Goal: Use online tool/utility: Utilize a website feature to perform a specific function

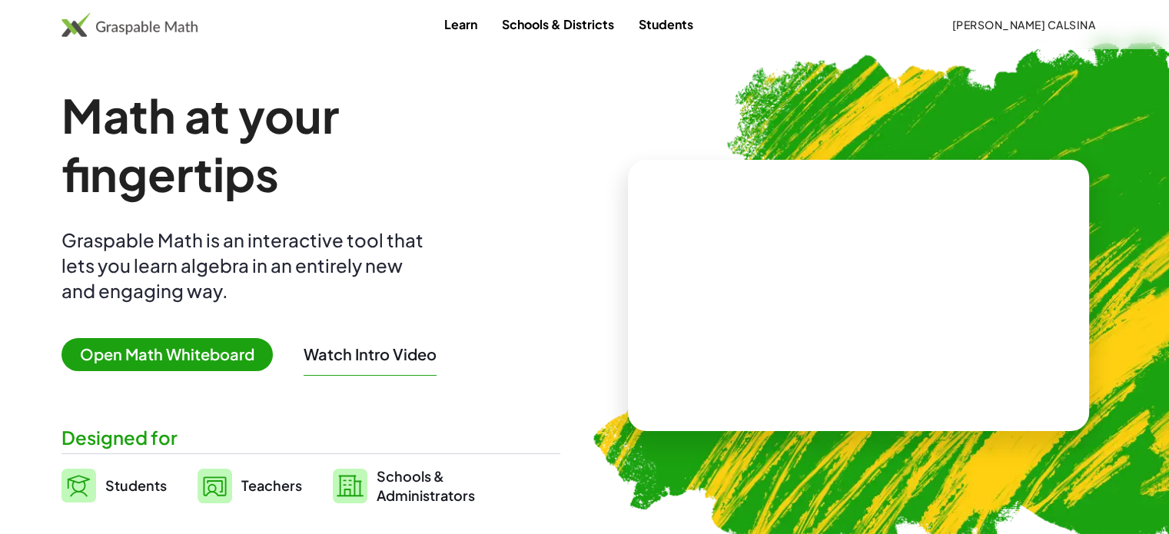
click at [206, 360] on span "Open Math Whiteboard" at bounding box center [166, 354] width 211 height 33
click at [195, 347] on span "Open Math Whiteboard" at bounding box center [166, 354] width 211 height 33
click at [250, 482] on span "Teachers" at bounding box center [271, 485] width 61 height 18
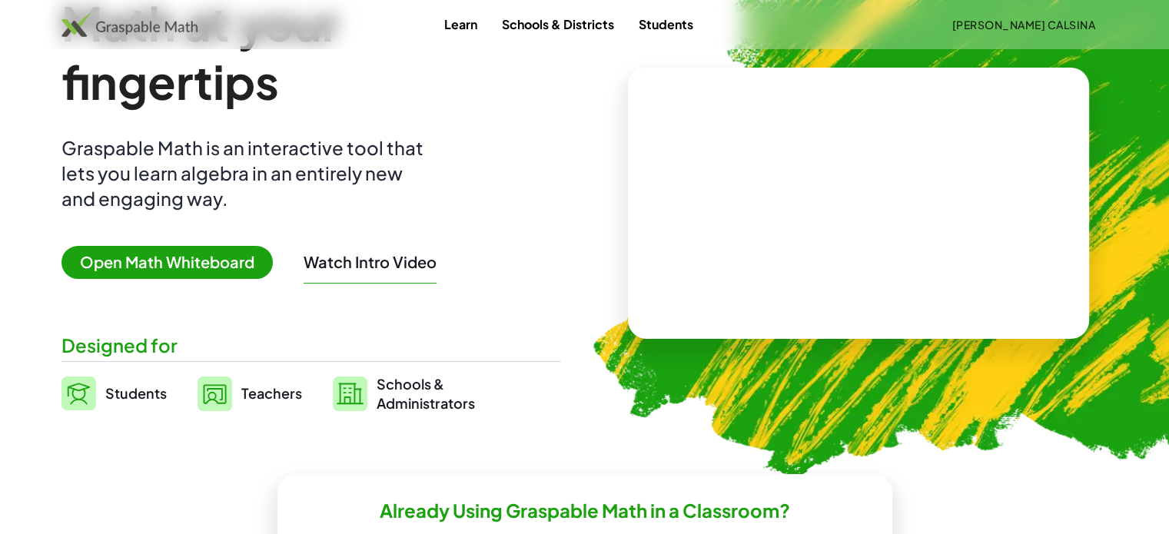
scroll to position [123, 0]
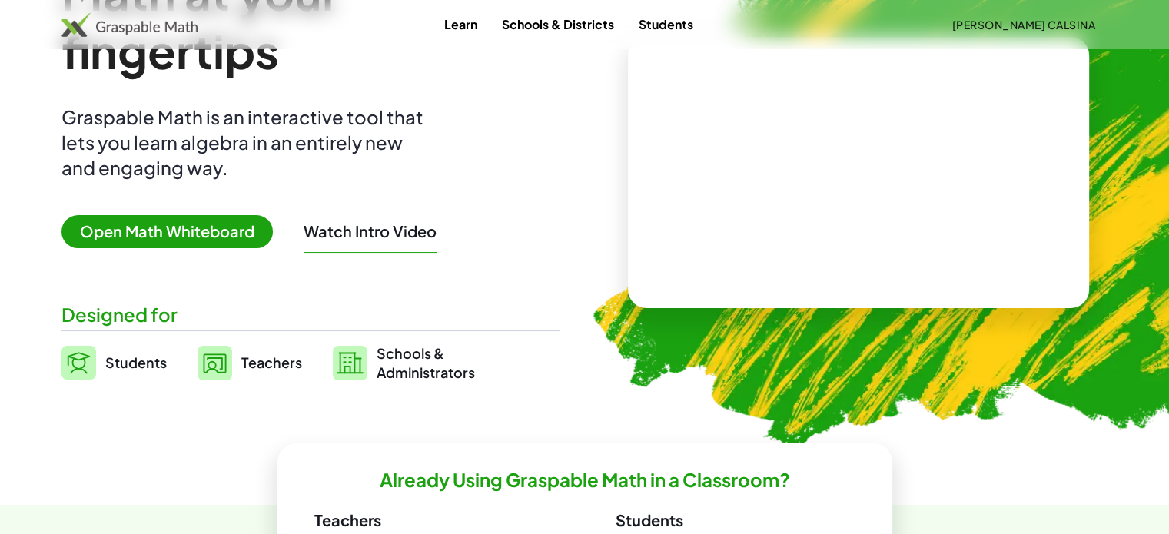
click at [250, 361] on span "Teachers" at bounding box center [271, 362] width 61 height 18
click at [267, 356] on span "Teachers" at bounding box center [271, 362] width 61 height 18
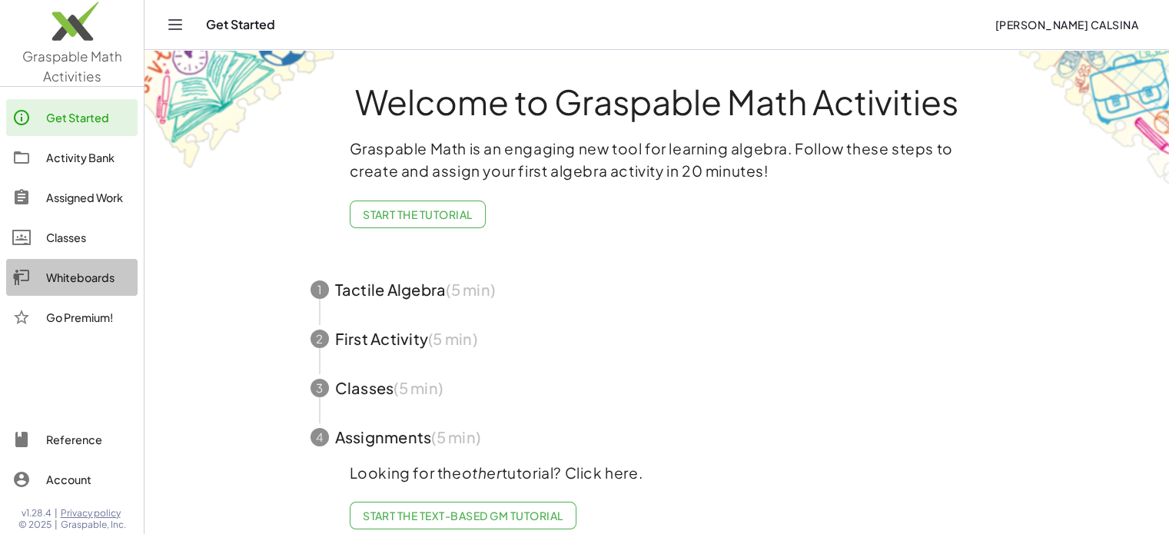
click at [80, 277] on div "Whiteboards" at bounding box center [88, 277] width 85 height 18
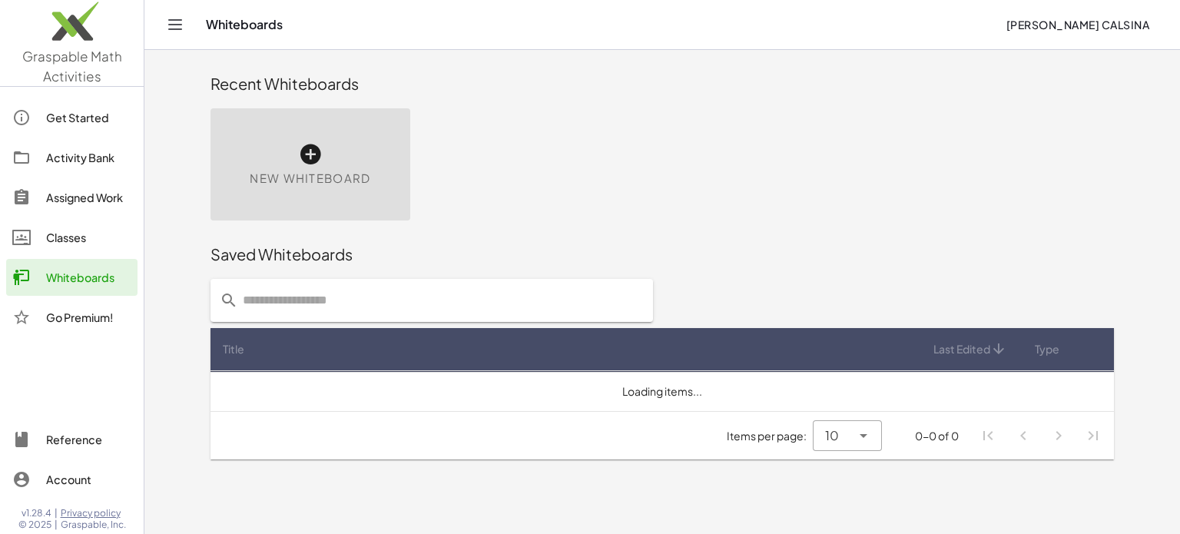
click at [309, 161] on icon at bounding box center [310, 154] width 25 height 25
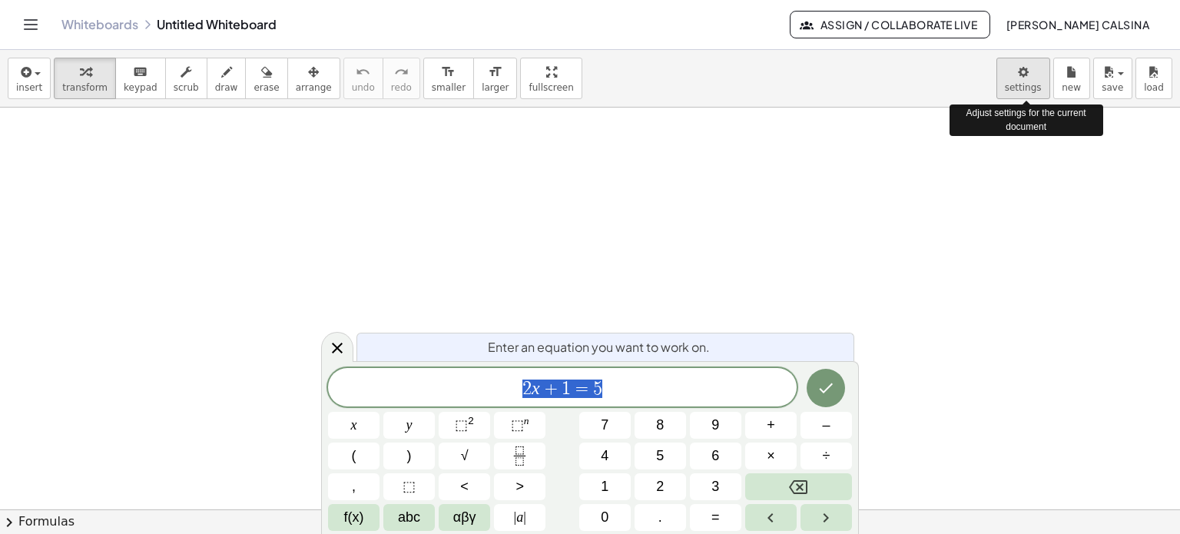
click at [1023, 75] on body "Graspable Math Activities Get Started Activity Bank Assigned Work Classes White…" at bounding box center [590, 267] width 1180 height 534
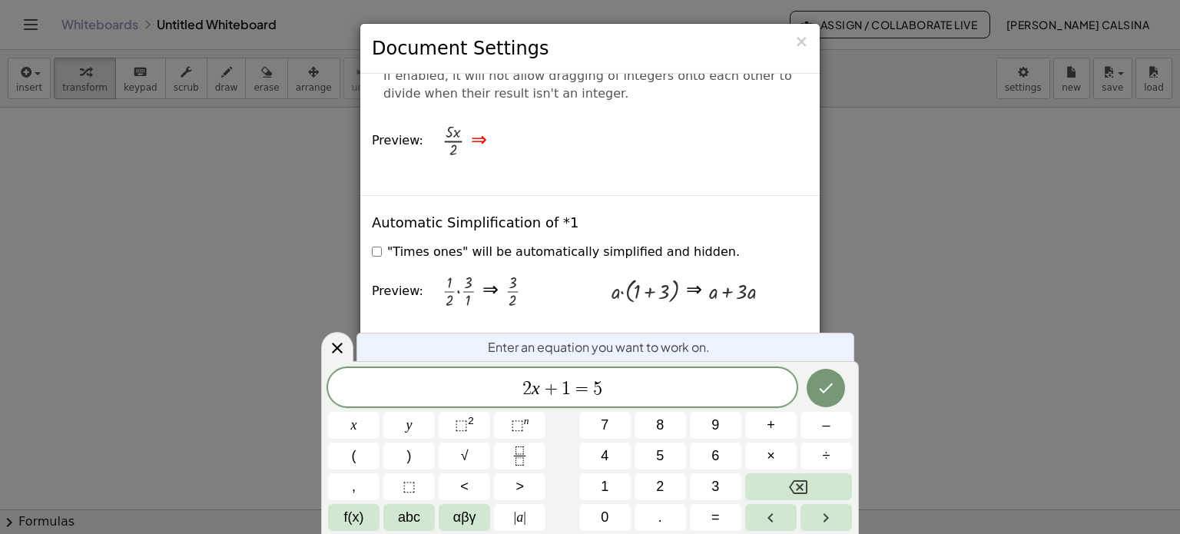
scroll to position [1813, 0]
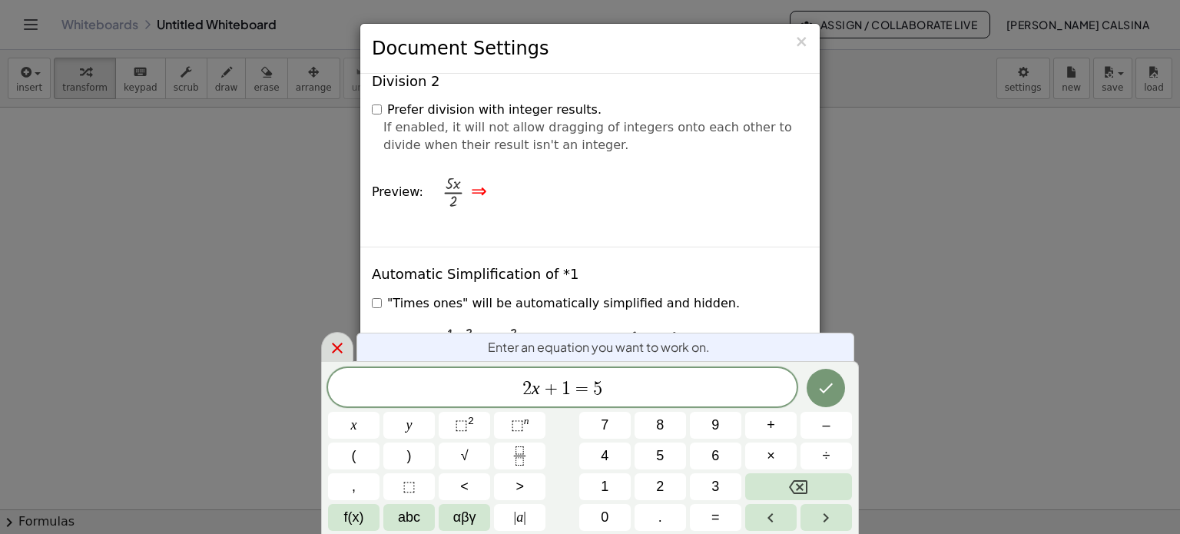
click at [327, 353] on div at bounding box center [337, 347] width 32 height 30
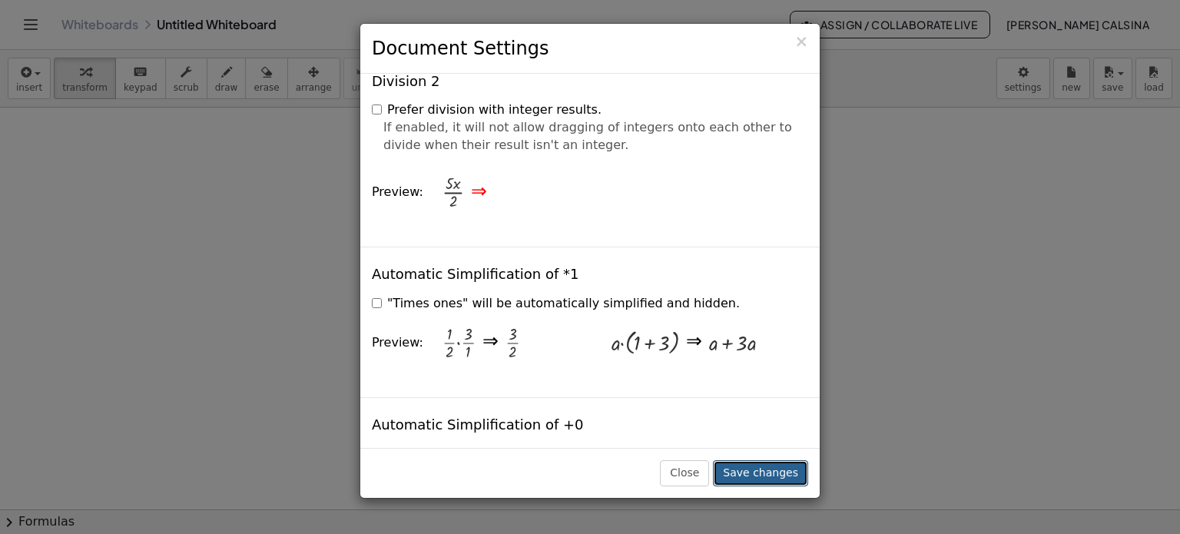
click at [766, 474] on button "Save changes" at bounding box center [760, 473] width 95 height 26
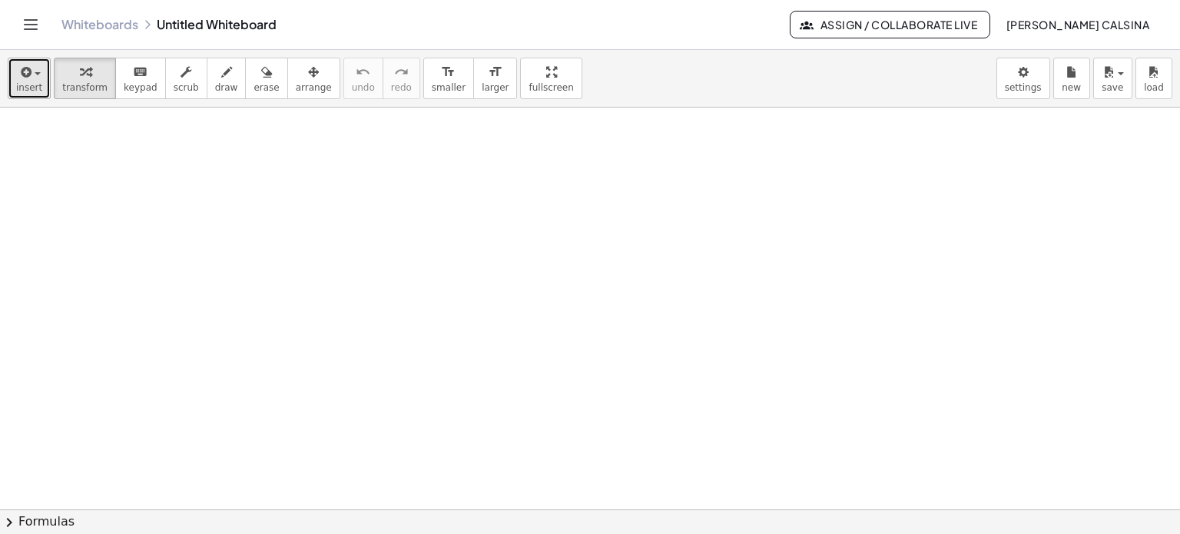
click at [33, 82] on span "insert" at bounding box center [29, 87] width 26 height 11
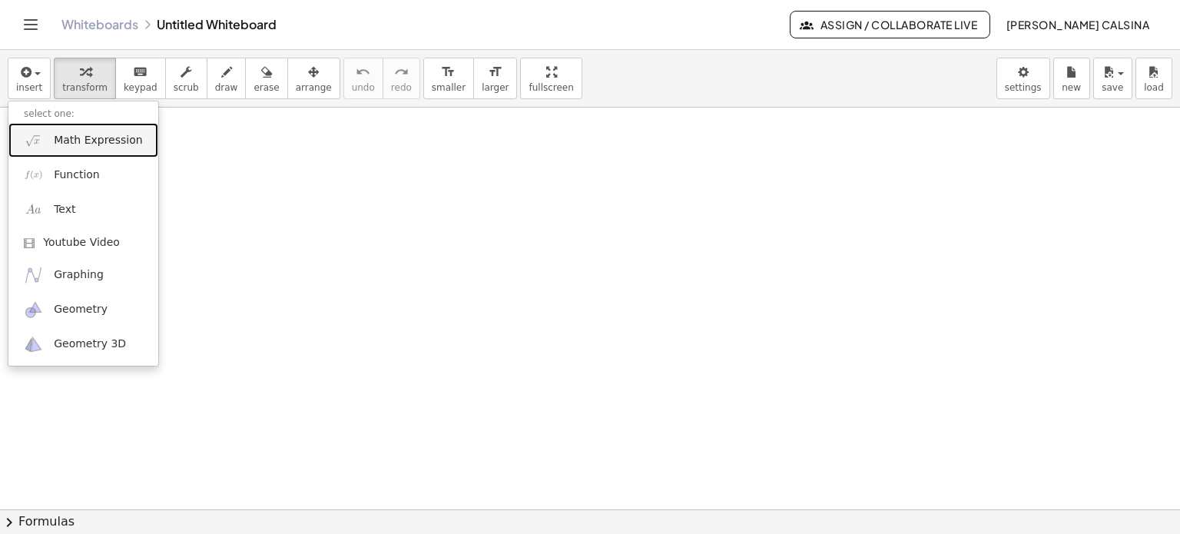
click at [80, 147] on span "Math Expression" at bounding box center [98, 140] width 88 height 15
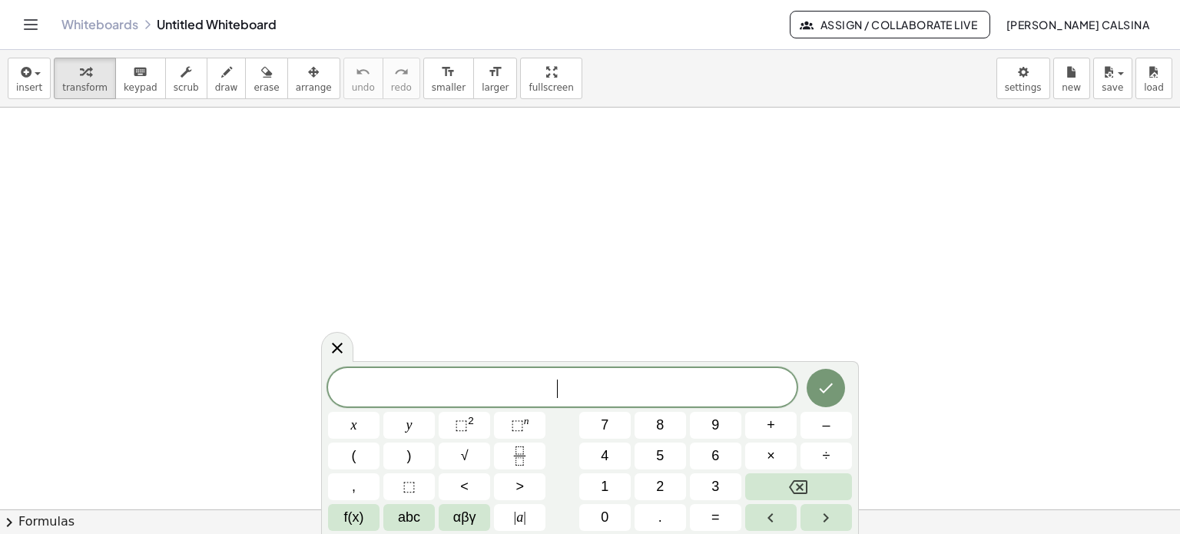
click at [426, 392] on span "​" at bounding box center [562, 389] width 469 height 22
click at [514, 426] on span "⬚" at bounding box center [517, 424] width 13 height 15
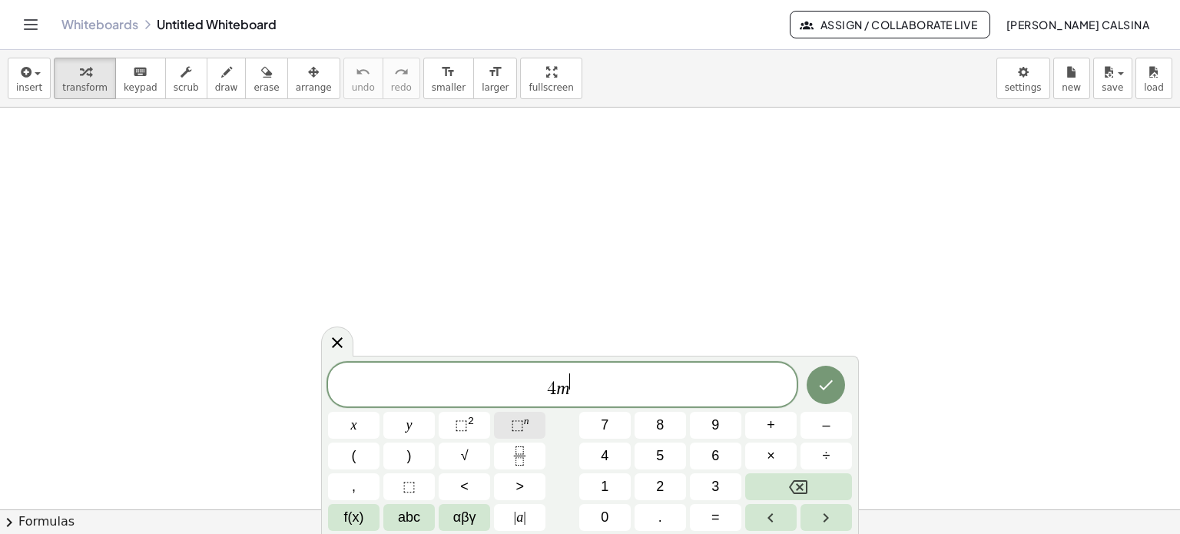
click at [514, 426] on span "⬚" at bounding box center [517, 424] width 13 height 15
click at [612, 390] on span "4 m" at bounding box center [562, 381] width 469 height 35
click at [453, 424] on button "⬚ 2" at bounding box center [464, 425] width 51 height 27
click at [821, 393] on icon "Done" at bounding box center [826, 385] width 18 height 18
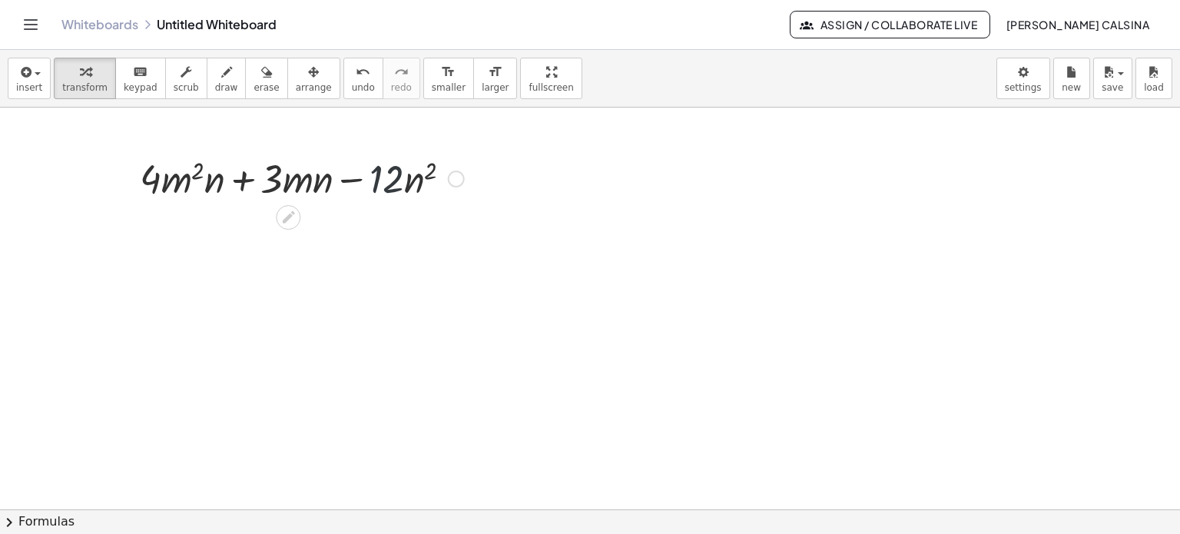
click at [386, 183] on div at bounding box center [302, 177] width 340 height 52
click at [403, 176] on div at bounding box center [302, 177] width 340 height 52
click at [393, 175] on div at bounding box center [302, 177] width 340 height 52
click at [362, 182] on div at bounding box center [302, 177] width 340 height 52
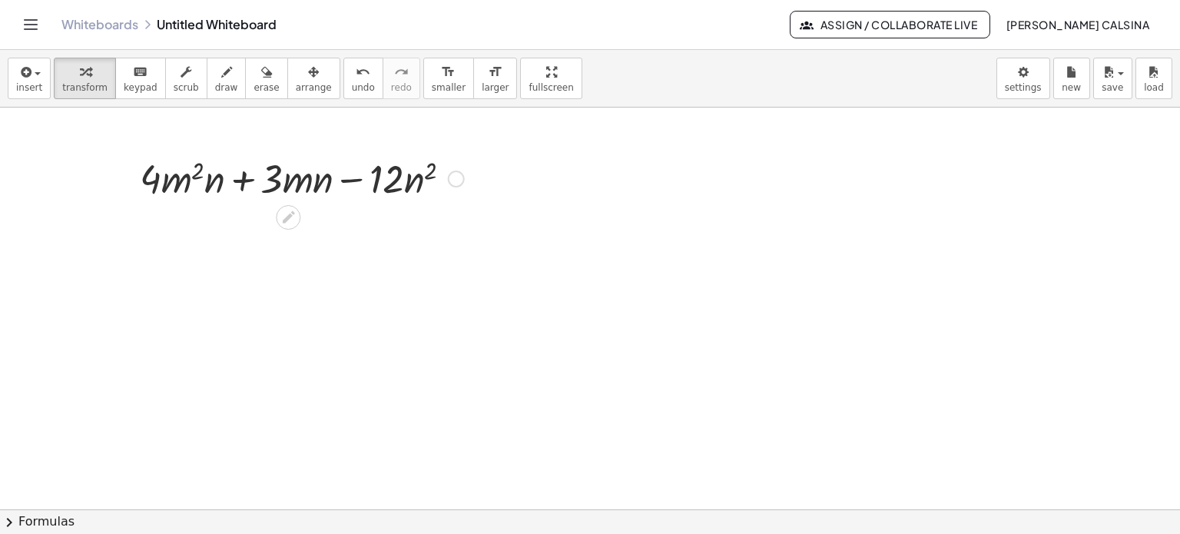
click at [381, 182] on div at bounding box center [302, 177] width 340 height 52
click at [237, 179] on div at bounding box center [302, 177] width 340 height 52
click at [243, 181] on div at bounding box center [302, 177] width 340 height 52
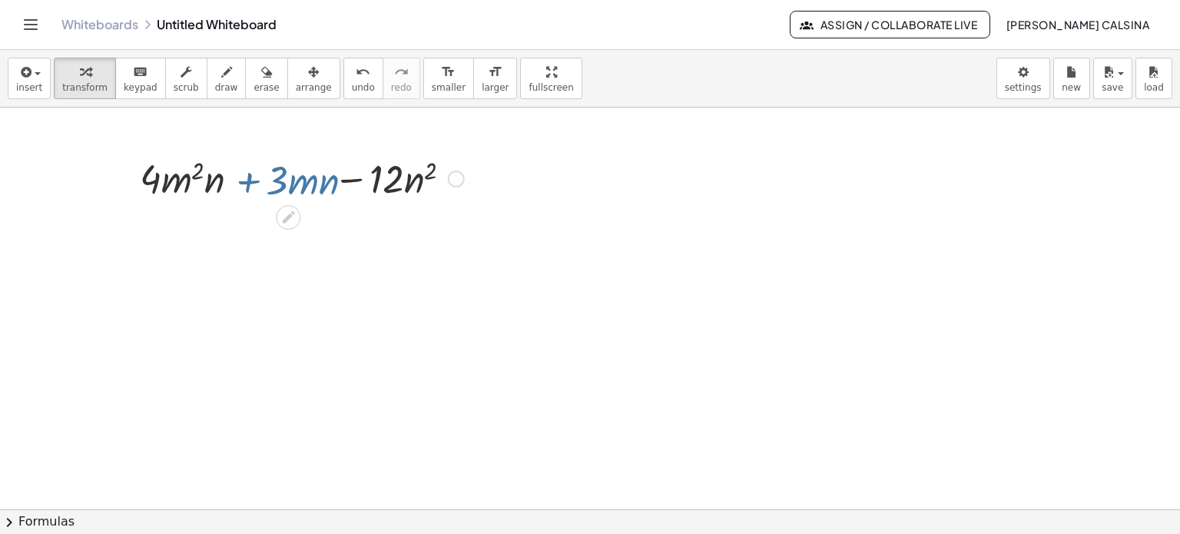
click at [243, 181] on div at bounding box center [302, 177] width 340 height 52
click at [157, 179] on div at bounding box center [302, 177] width 340 height 52
drag, startPoint x: 157, startPoint y: 179, endPoint x: 120, endPoint y: 172, distance: 37.5
click at [120, 172] on div "· 4 + · 4 · m 2 · n + · 3 · m · n − · 12 · n 2" at bounding box center [296, 178] width 359 height 60
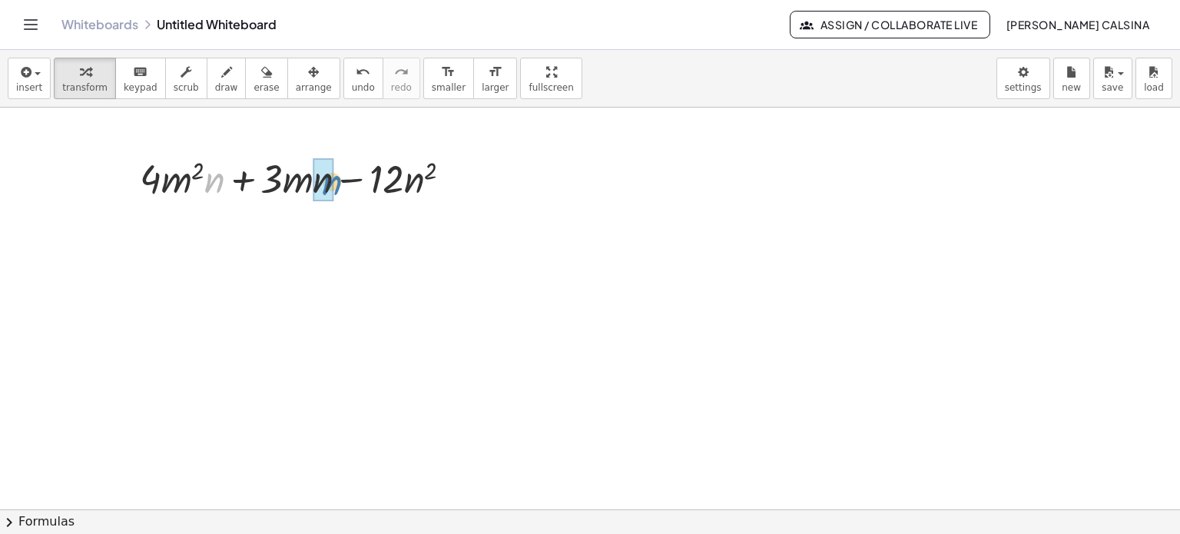
drag, startPoint x: 211, startPoint y: 185, endPoint x: 328, endPoint y: 187, distance: 117.6
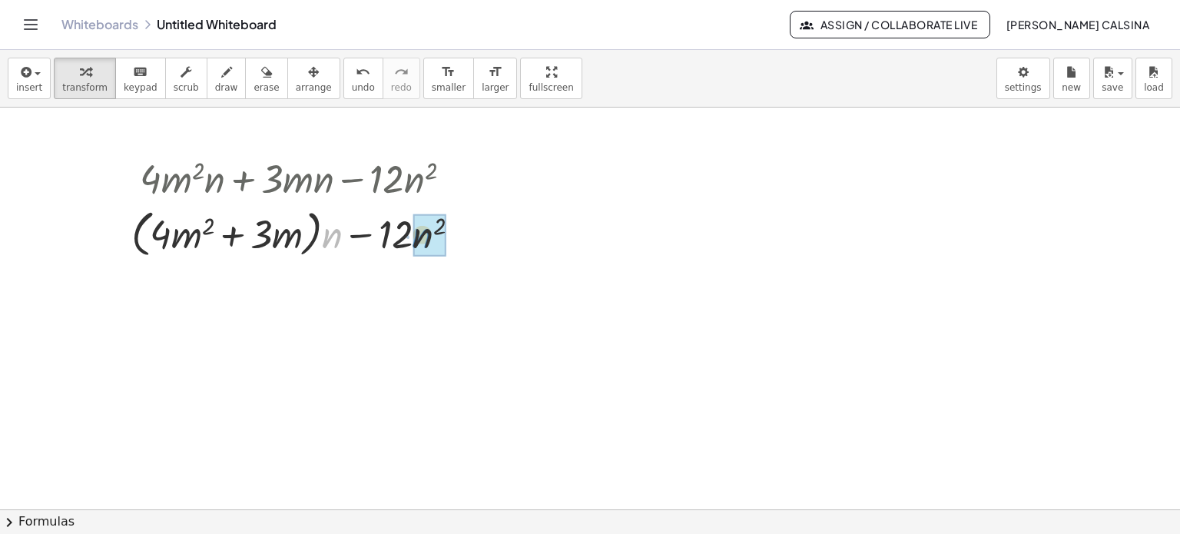
drag, startPoint x: 340, startPoint y: 239, endPoint x: 430, endPoint y: 239, distance: 89.9
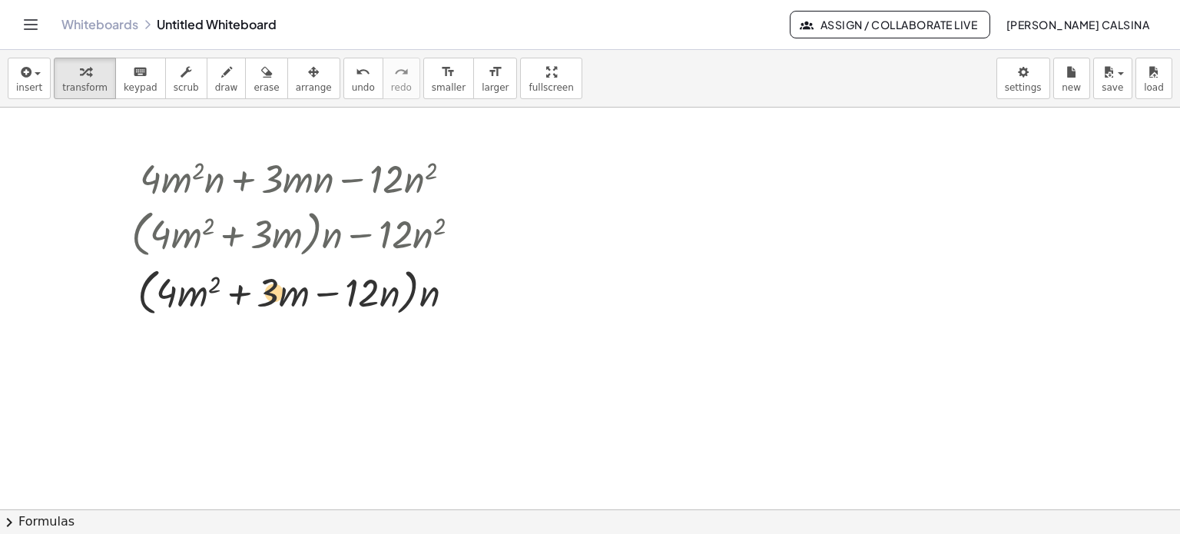
click at [277, 289] on div at bounding box center [302, 290] width 356 height 58
click at [415, 174] on div at bounding box center [302, 177] width 356 height 52
click at [454, 177] on div at bounding box center [456, 179] width 17 height 17
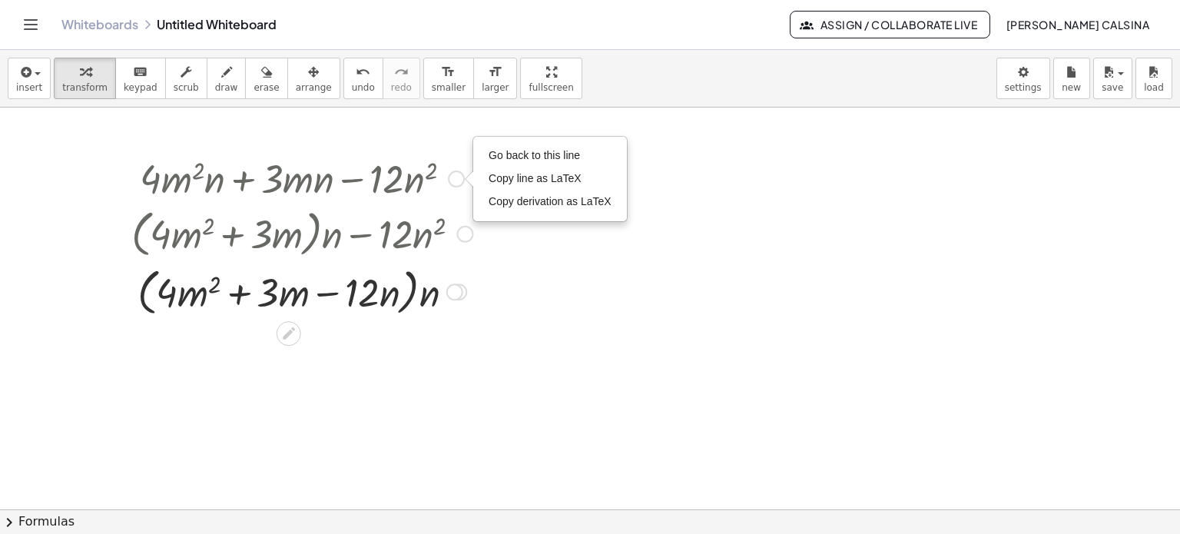
click at [420, 177] on div at bounding box center [302, 177] width 356 height 52
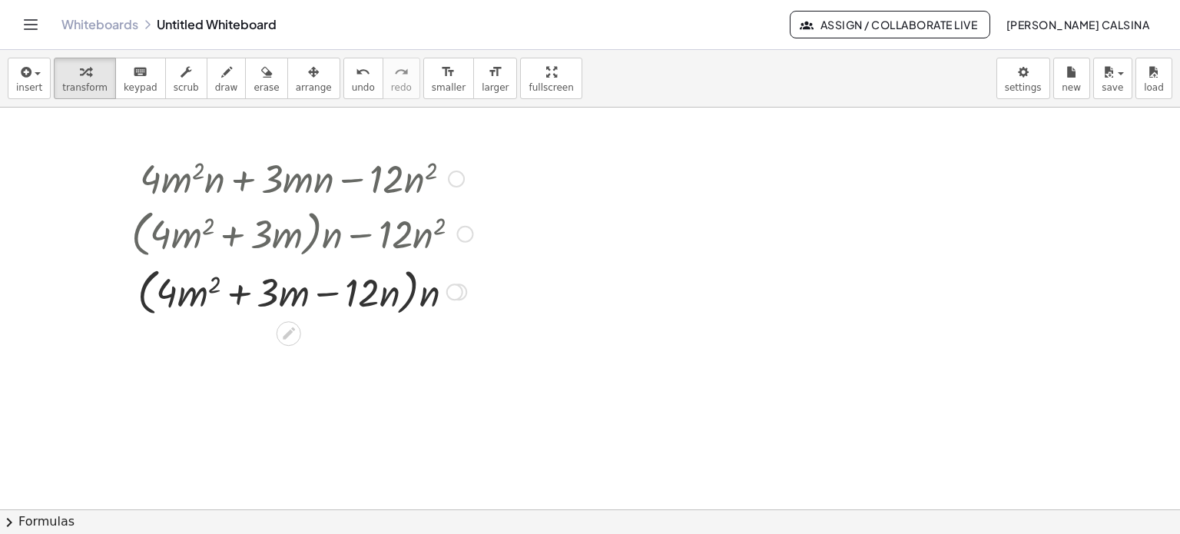
click at [375, 177] on div at bounding box center [302, 177] width 356 height 52
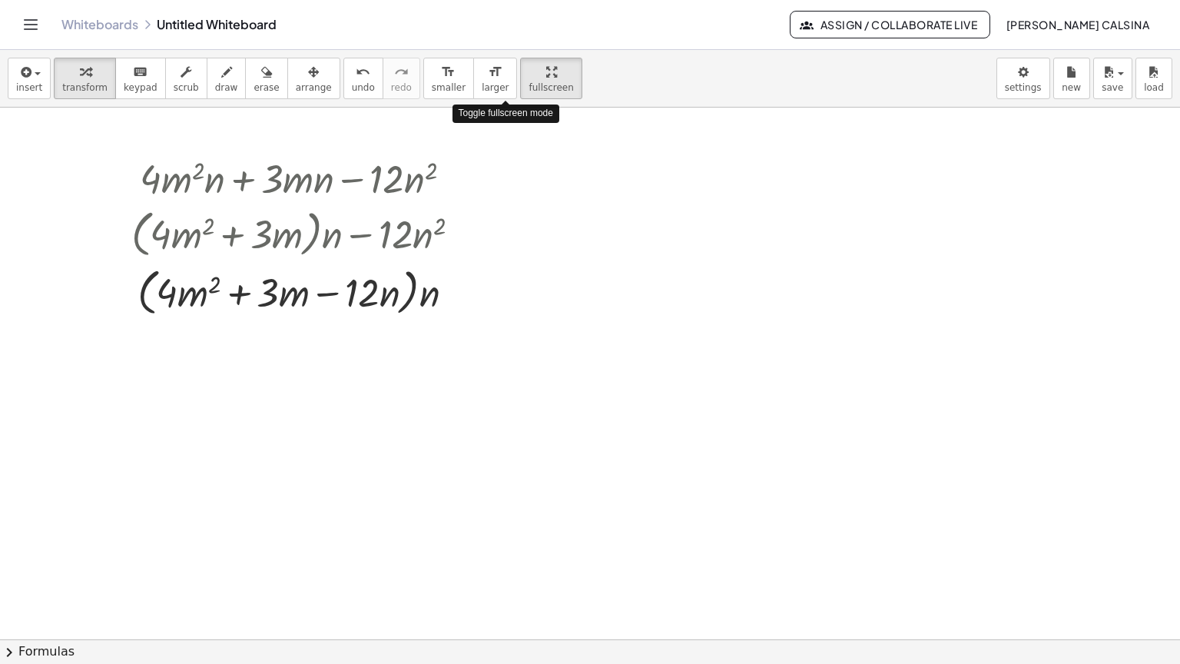
drag, startPoint x: 506, startPoint y: 76, endPoint x: 506, endPoint y: 169, distance: 93.0
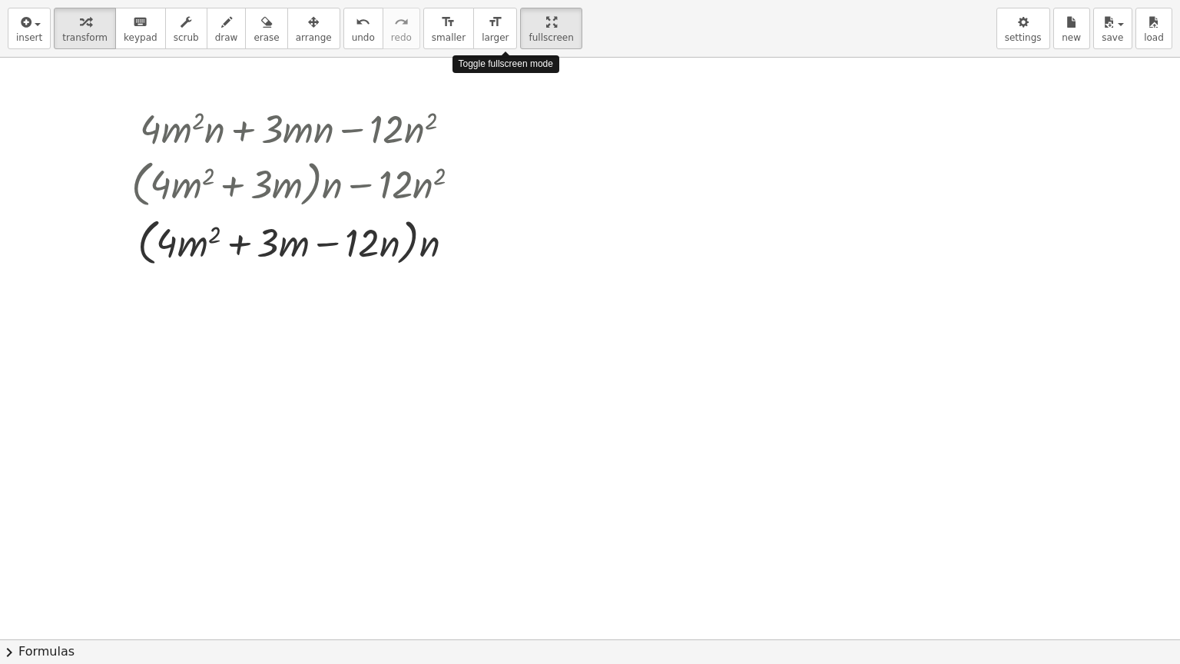
click at [506, 169] on div "insert select one: Math Expression Function Text Youtube Video Graphing Geometr…" at bounding box center [590, 332] width 1180 height 664
click at [686, 115] on div at bounding box center [590, 639] width 1180 height 1163
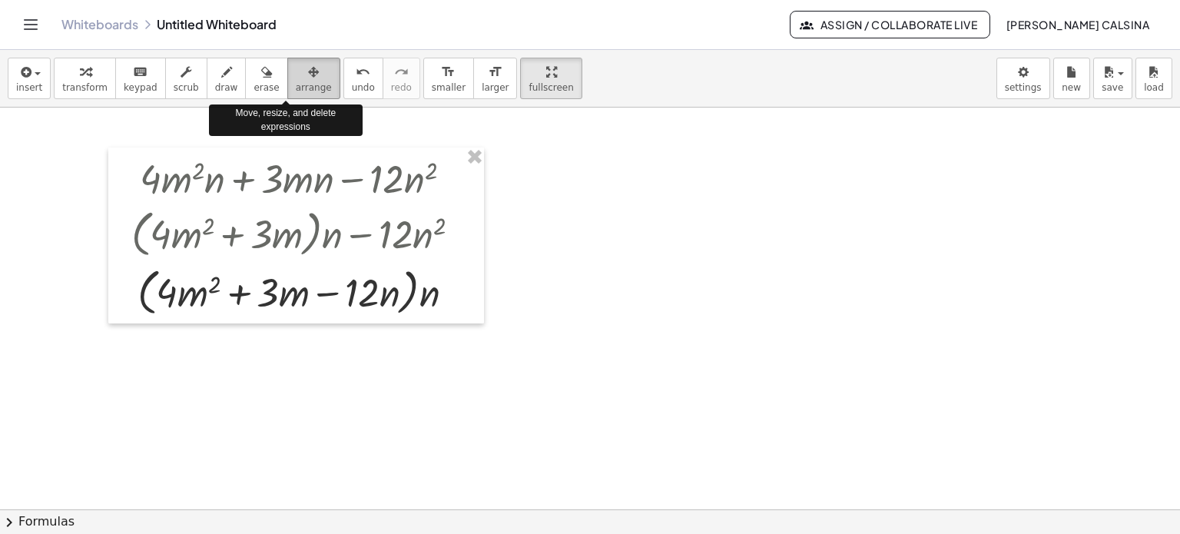
click at [296, 73] on div "button" at bounding box center [314, 71] width 36 height 18
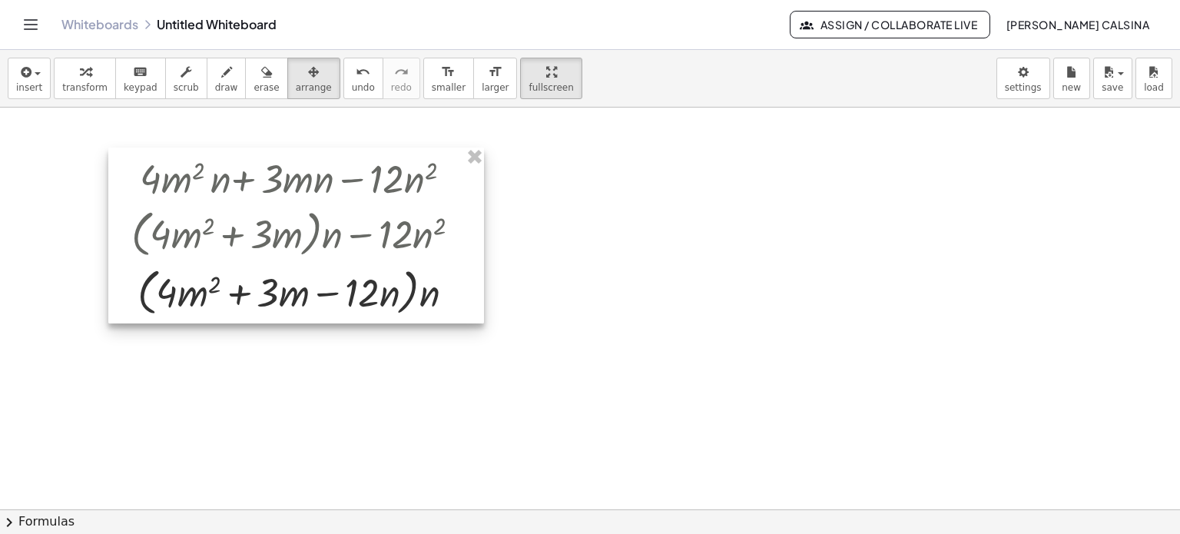
click at [387, 189] on div at bounding box center [296, 236] width 376 height 176
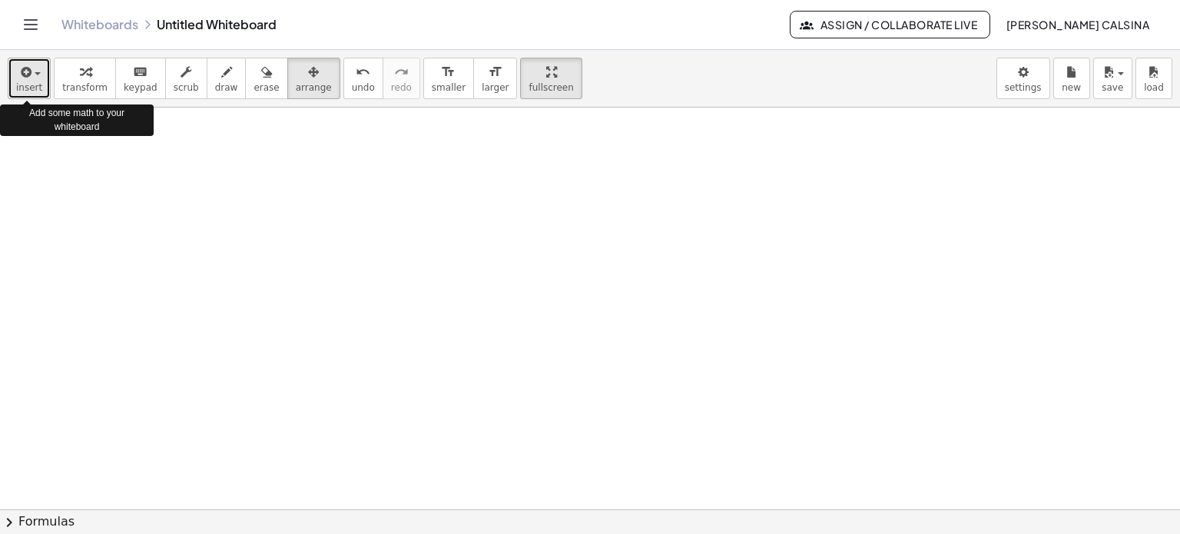
click at [34, 90] on span "insert" at bounding box center [29, 87] width 26 height 11
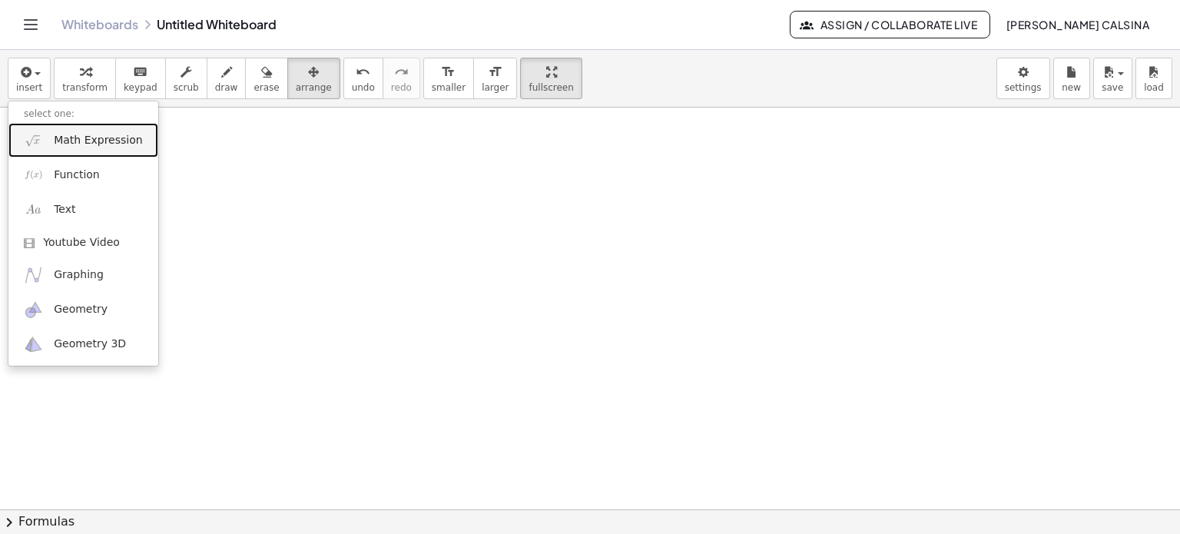
click at [108, 144] on span "Math Expression" at bounding box center [98, 140] width 88 height 15
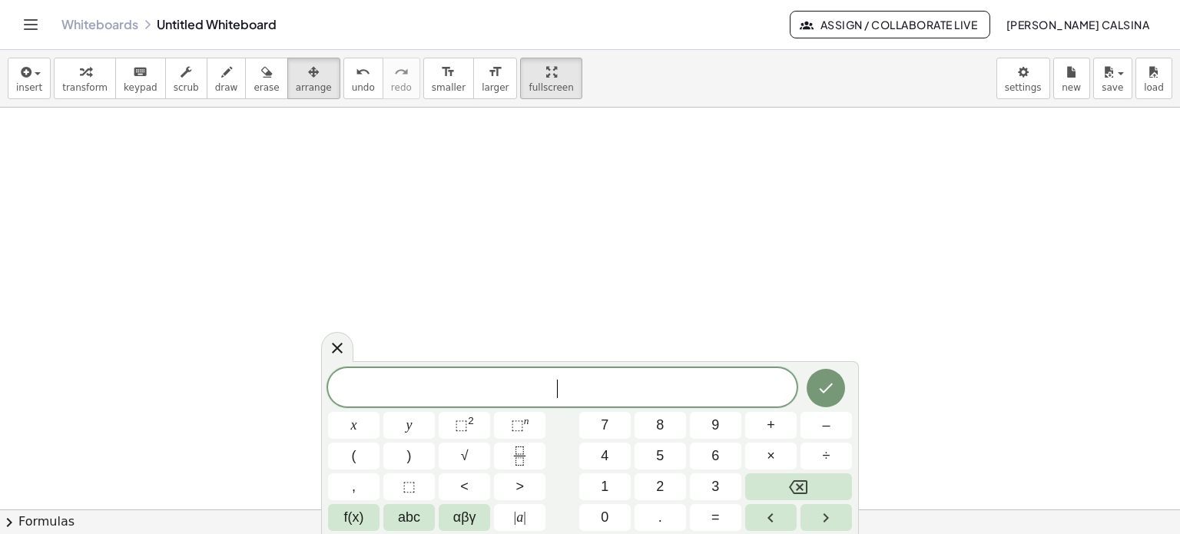
click at [550, 395] on span "​" at bounding box center [562, 389] width 469 height 22
click at [519, 426] on span "⬚" at bounding box center [517, 424] width 13 height 15
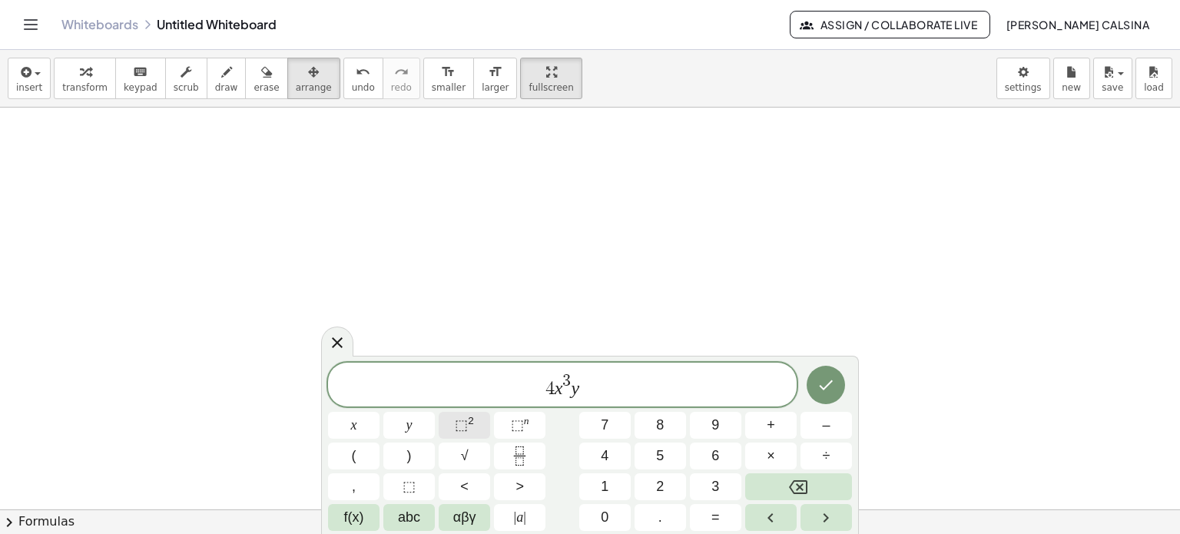
click at [466, 423] on span "⬚" at bounding box center [461, 424] width 13 height 15
click at [467, 429] on span "⬚ 2" at bounding box center [464, 425] width 19 height 21
click at [462, 429] on span "⬚" at bounding box center [461, 424] width 13 height 15
click at [830, 383] on icon "Done" at bounding box center [827, 385] width 14 height 10
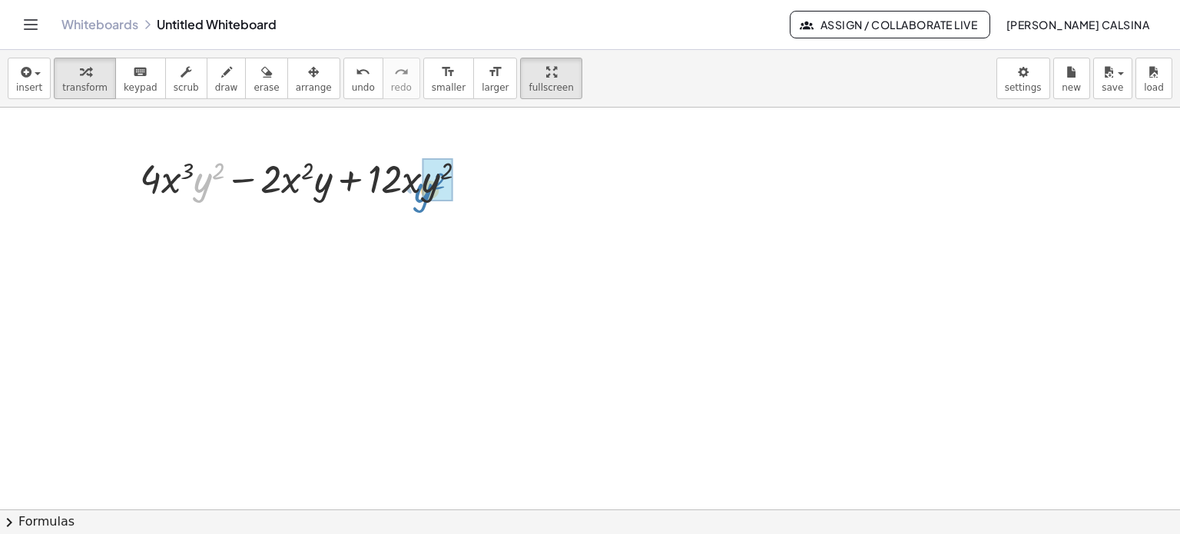
drag, startPoint x: 200, startPoint y: 185, endPoint x: 420, endPoint y: 195, distance: 220.7
click at [420, 195] on div at bounding box center [309, 177] width 355 height 52
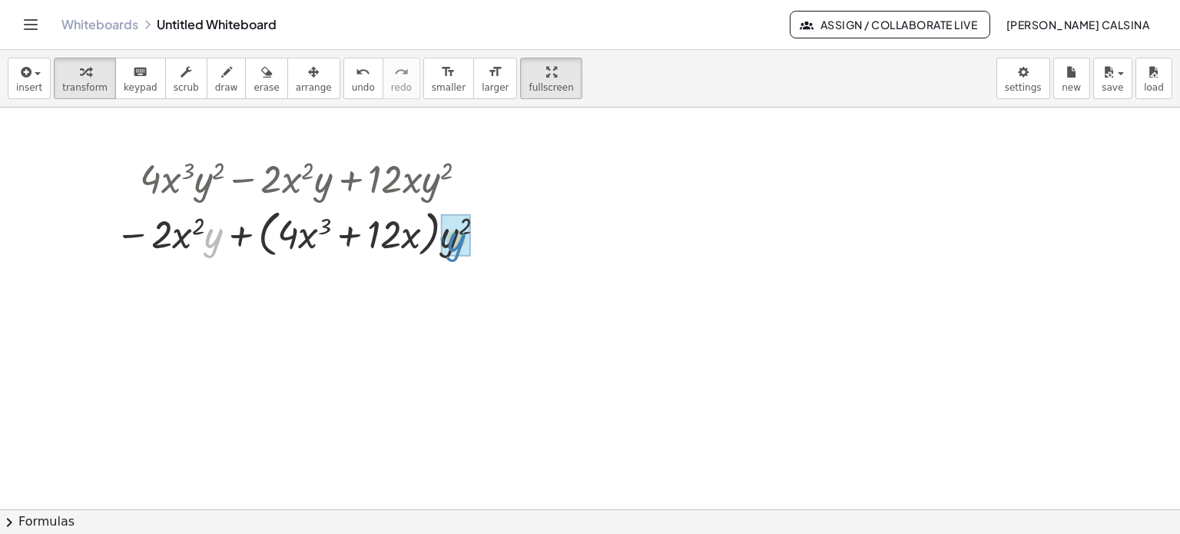
drag, startPoint x: 217, startPoint y: 241, endPoint x: 459, endPoint y: 244, distance: 242.0
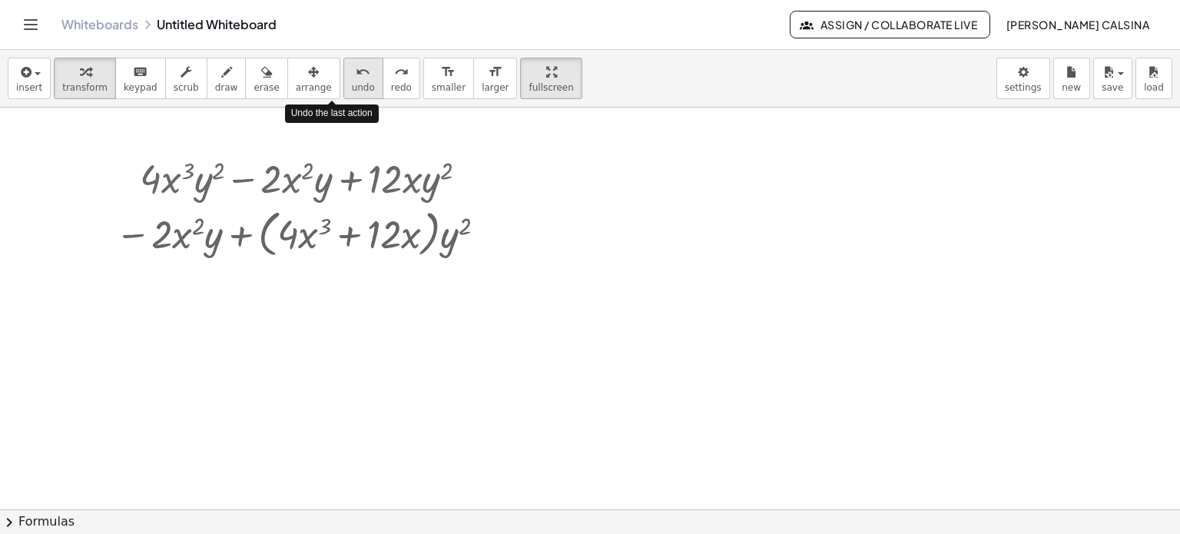
click at [352, 79] on div "undo" at bounding box center [363, 71] width 23 height 18
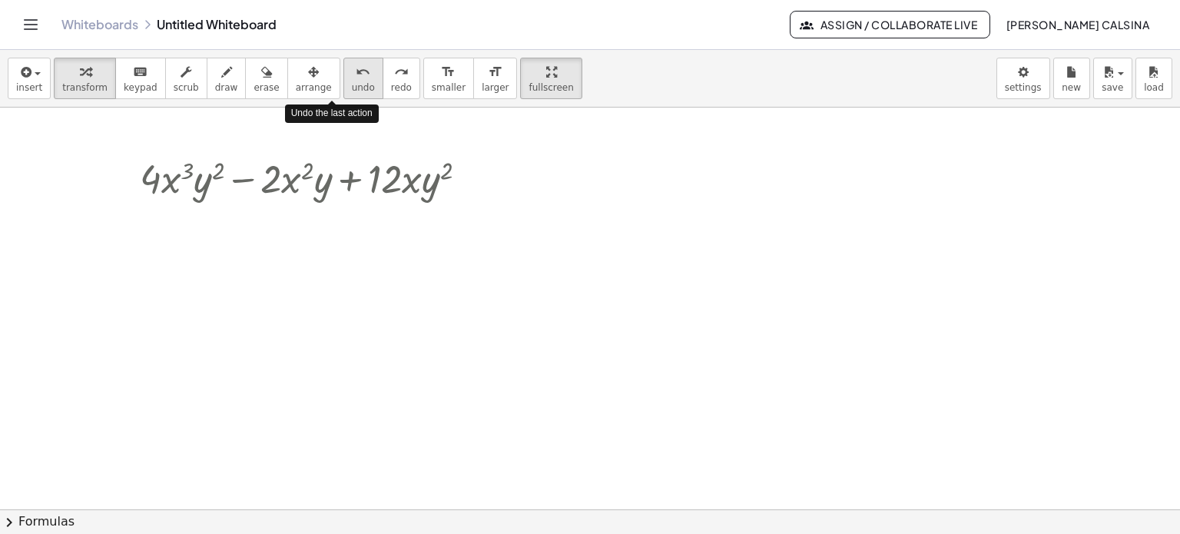
click at [352, 79] on div "undo" at bounding box center [363, 71] width 23 height 18
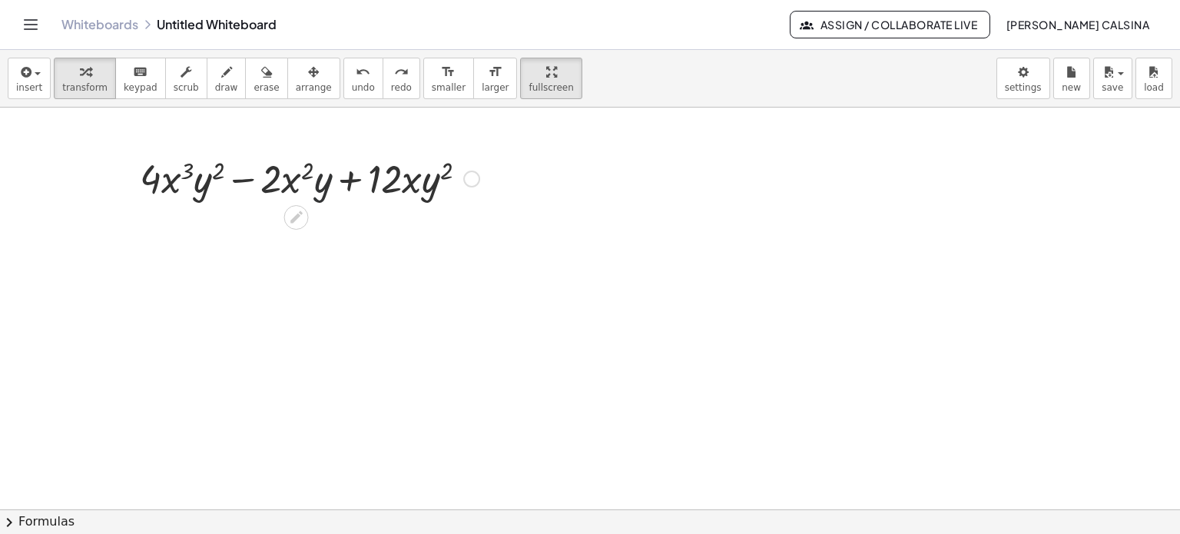
click at [322, 187] on div at bounding box center [309, 177] width 355 height 52
click at [320, 191] on div at bounding box center [309, 177] width 355 height 52
drag, startPoint x: 320, startPoint y: 191, endPoint x: 174, endPoint y: 220, distance: 148.9
click at [174, 220] on div "· y − · 2 · x 2 + · 4 · x 3 · y 2 − · 2 · x 2 · y + · 12 · x · y 2" at bounding box center [590, 510] width 1180 height 805
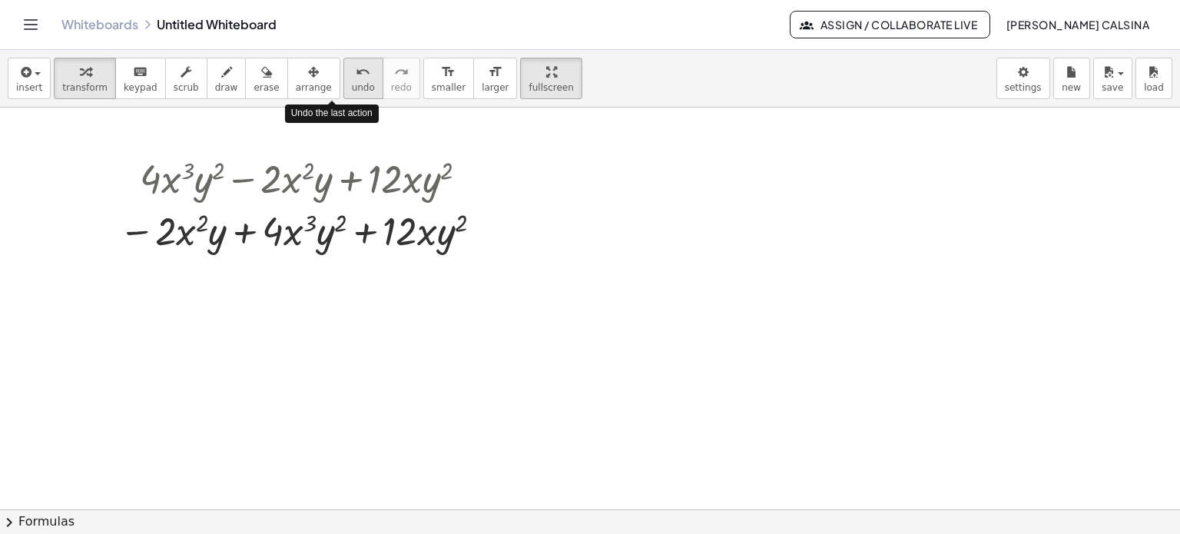
click at [352, 70] on div "undo" at bounding box center [363, 71] width 23 height 18
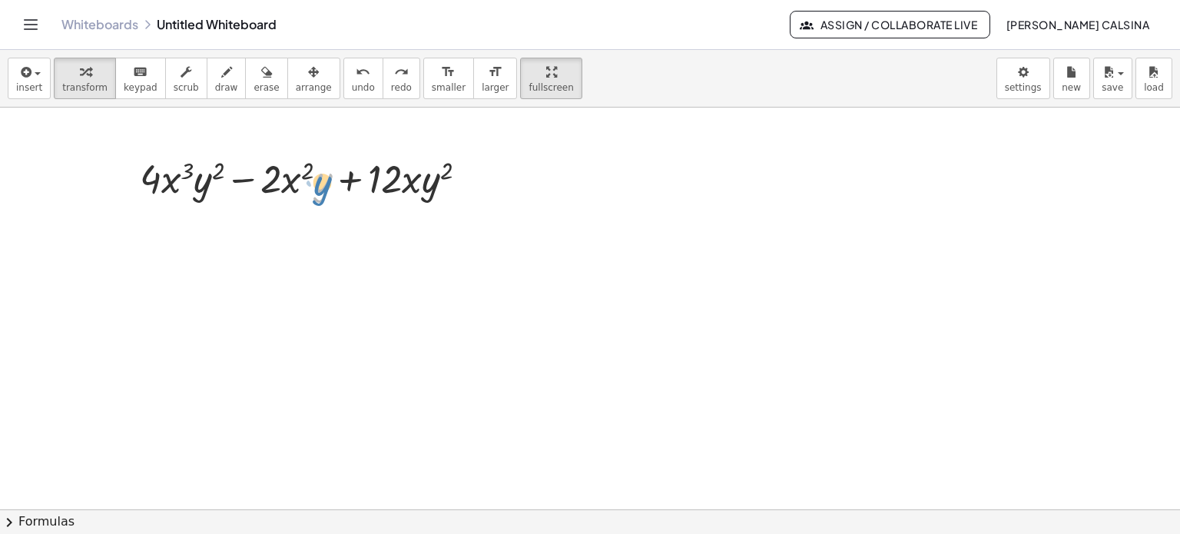
click at [328, 187] on div at bounding box center [309, 177] width 355 height 52
drag, startPoint x: 323, startPoint y: 192, endPoint x: 204, endPoint y: 197, distance: 119.2
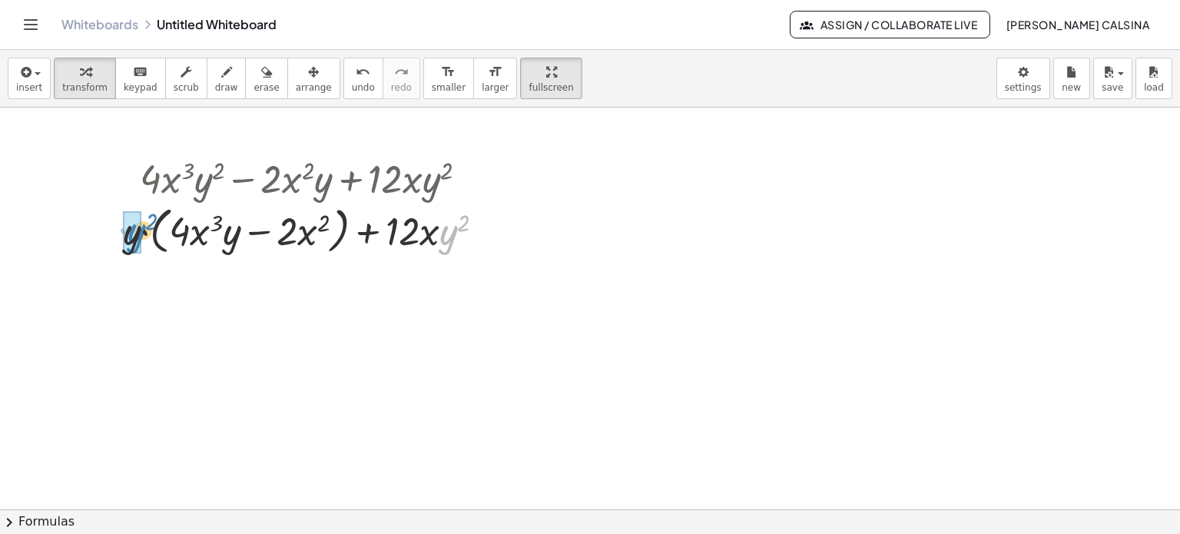
drag, startPoint x: 450, startPoint y: 231, endPoint x: 138, endPoint y: 230, distance: 311.9
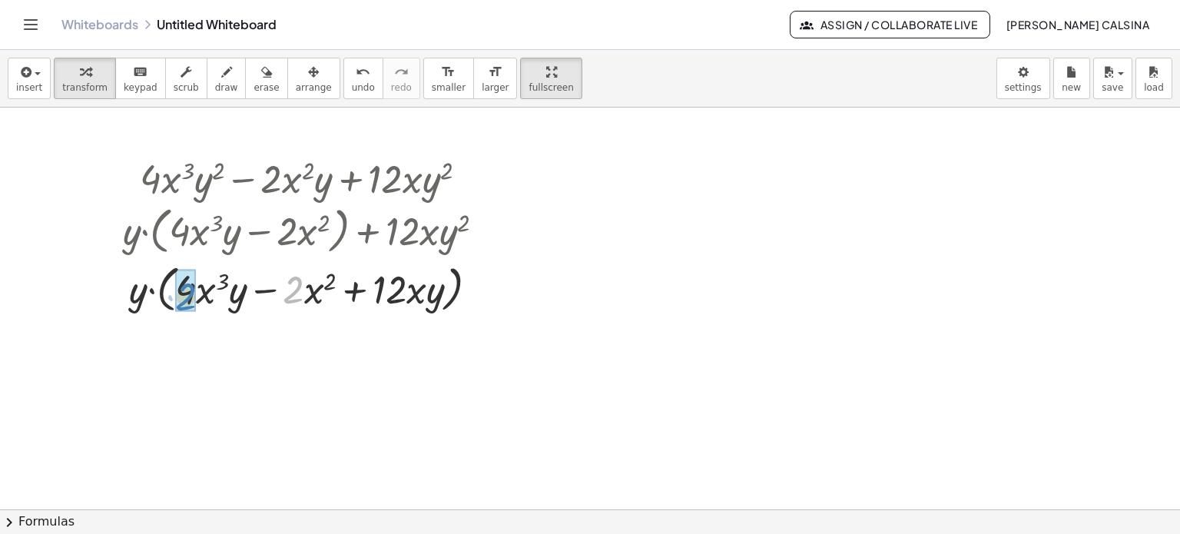
drag, startPoint x: 295, startPoint y: 297, endPoint x: 187, endPoint y: 303, distance: 107.8
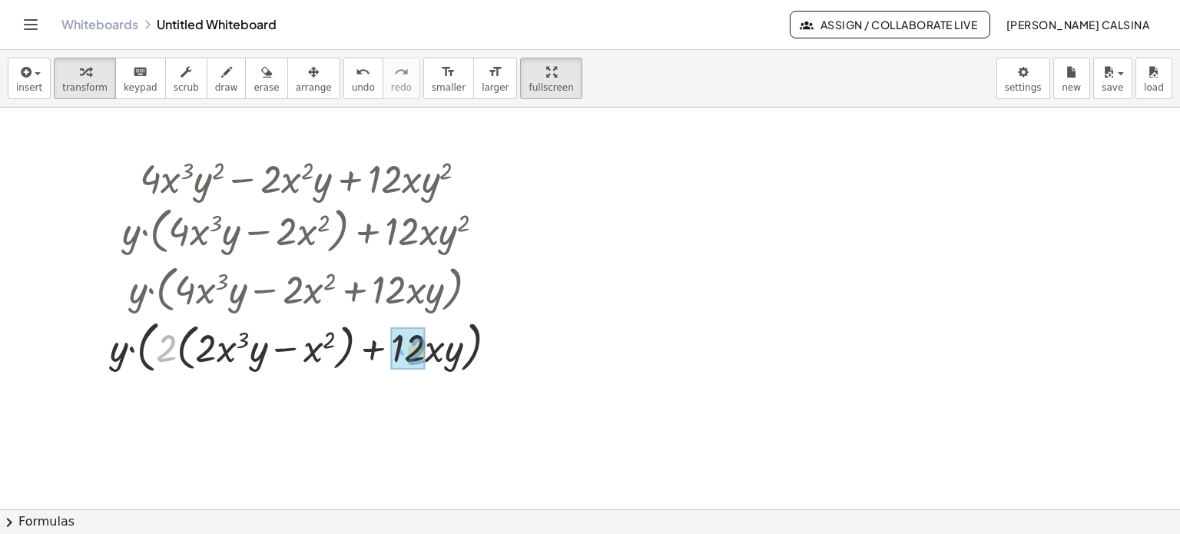
drag, startPoint x: 164, startPoint y: 350, endPoint x: 413, endPoint y: 353, distance: 249.0
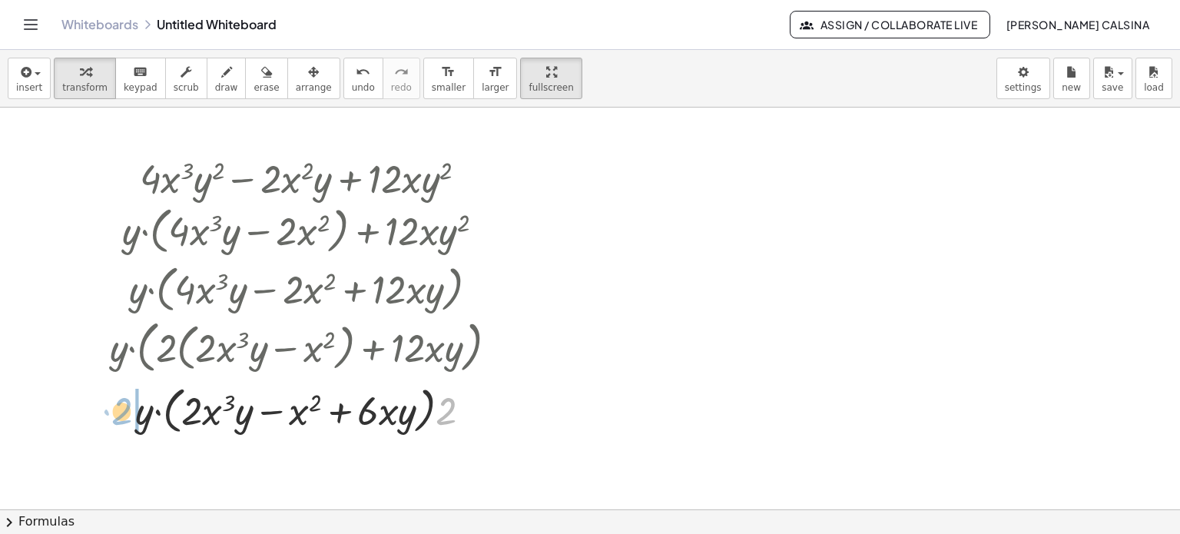
drag, startPoint x: 454, startPoint y: 408, endPoint x: 130, endPoint y: 407, distance: 324.2
click at [130, 407] on div at bounding box center [309, 409] width 415 height 58
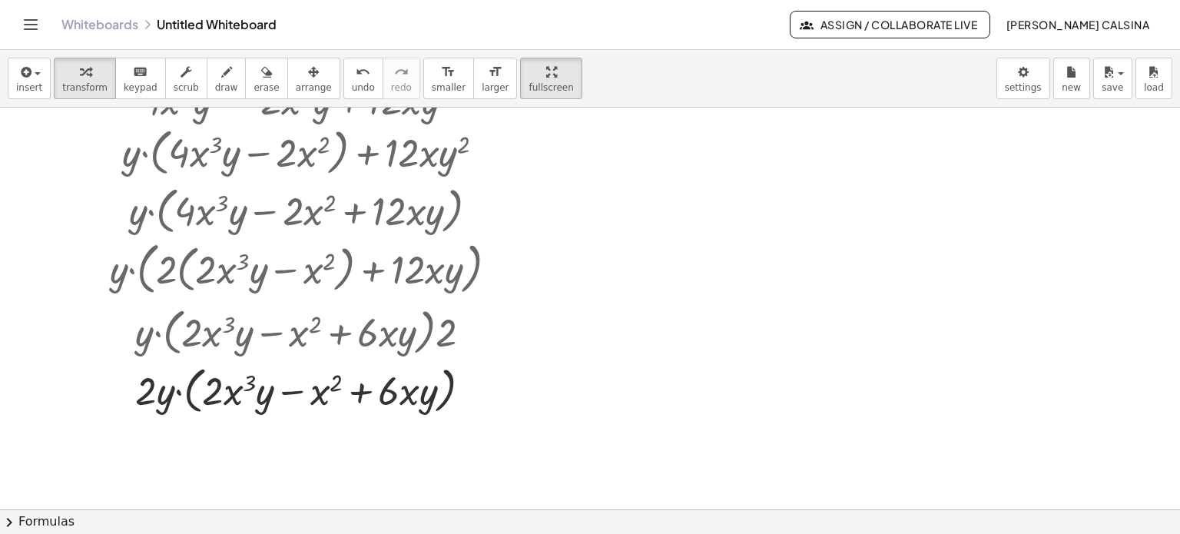
scroll to position [110, 0]
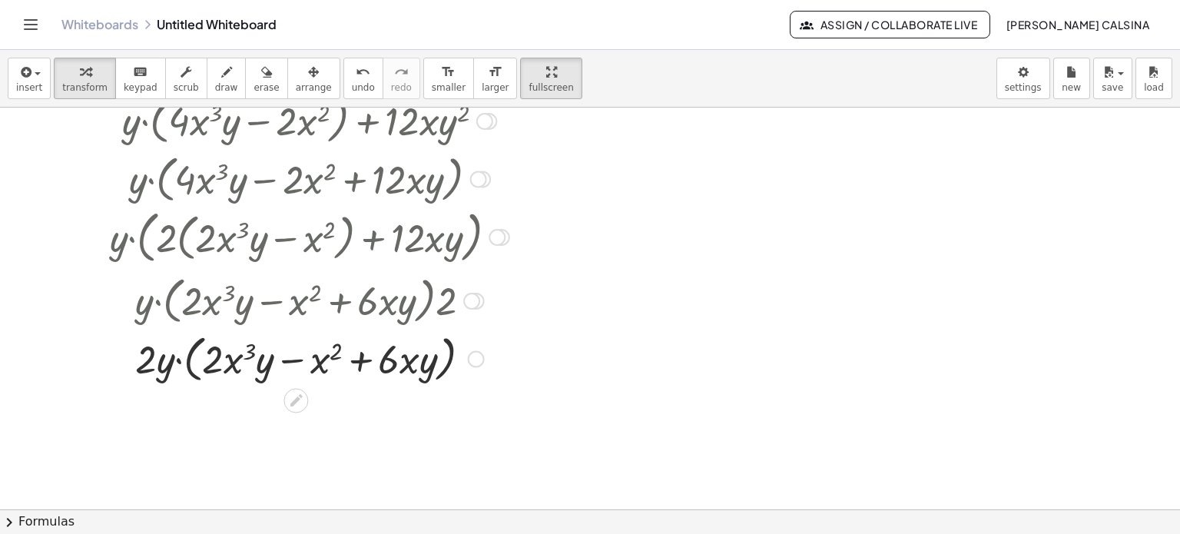
drag, startPoint x: 167, startPoint y: 240, endPoint x: 330, endPoint y: 252, distance: 163.3
click at [330, 252] on div at bounding box center [309, 236] width 415 height 64
